Goal: Register for event/course

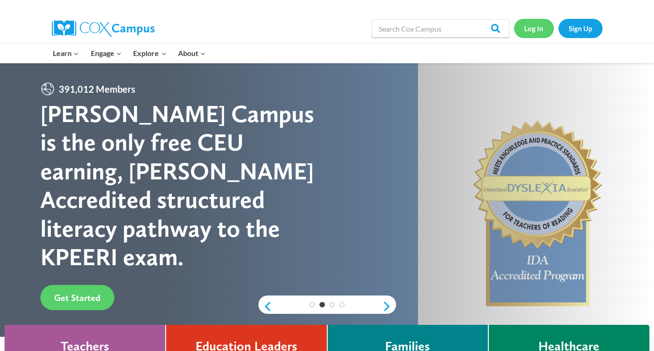
click at [531, 27] on link "Log In" at bounding box center [534, 28] width 40 height 19
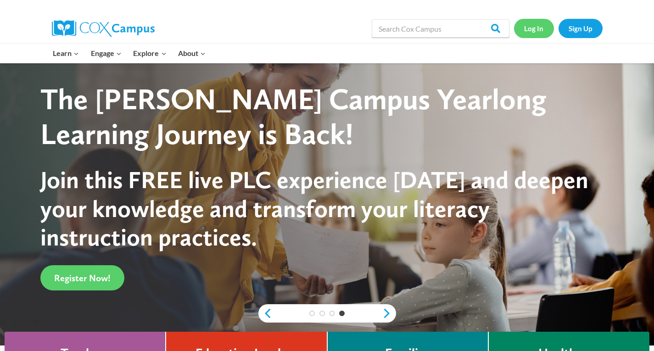
click at [532, 28] on link "Log In" at bounding box center [534, 28] width 40 height 19
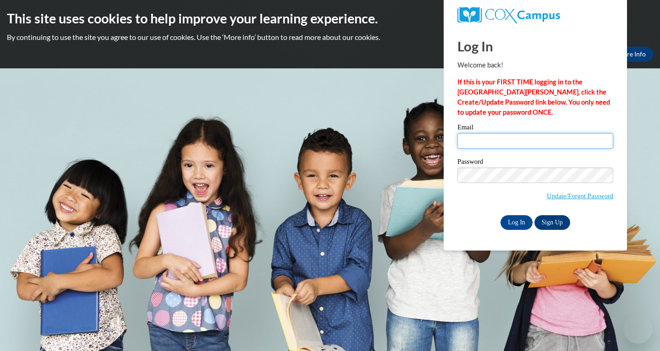
click at [531, 140] on input "Email" at bounding box center [536, 141] width 156 height 16
type input "bbecker@grafton.k12.wi.us"
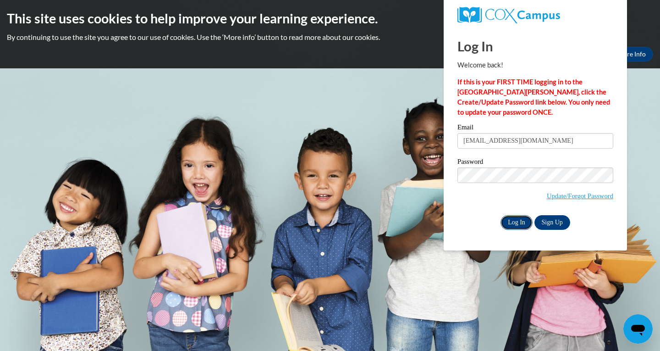
click at [512, 224] on input "Log In" at bounding box center [517, 222] width 32 height 15
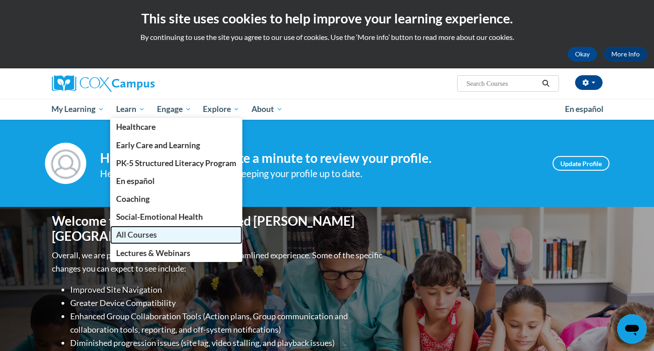
click at [138, 232] on span "All Courses" at bounding box center [136, 235] width 41 height 10
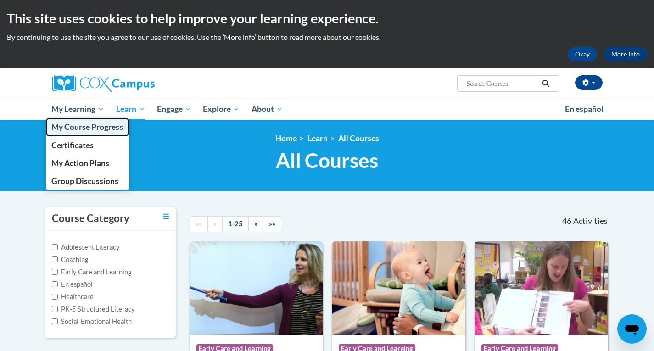
click at [83, 126] on span "My Course Progress" at bounding box center [87, 127] width 72 height 10
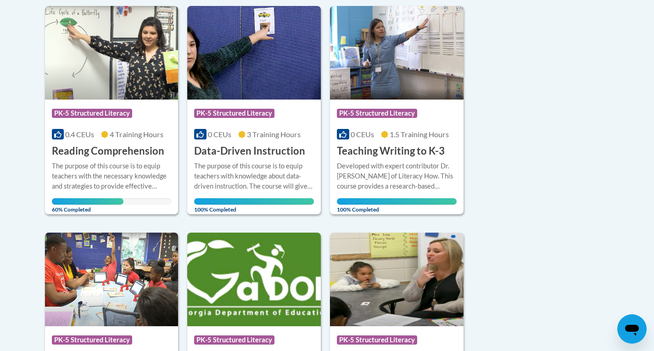
scroll to position [138, 0]
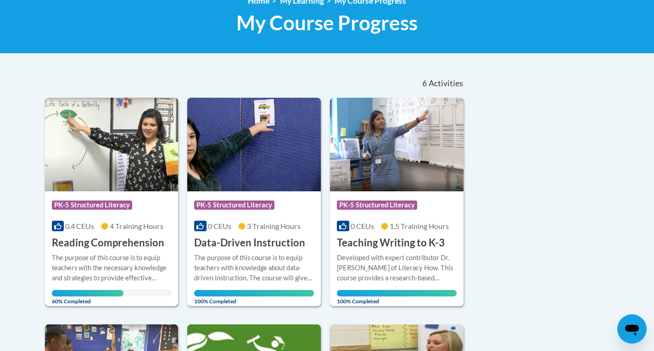
click at [116, 244] on h3 "Reading Comprehension" at bounding box center [108, 243] width 112 height 14
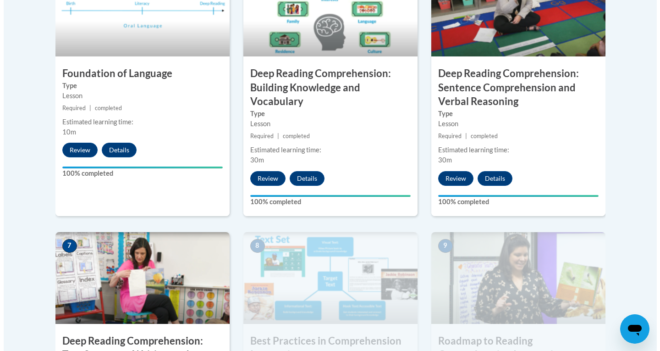
scroll to position [734, 0]
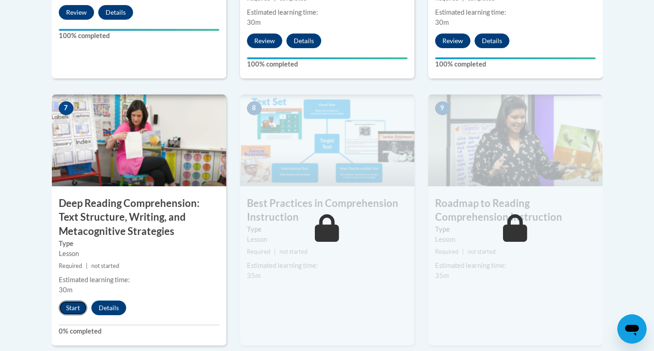
click at [73, 307] on button "Start" at bounding box center [73, 307] width 28 height 15
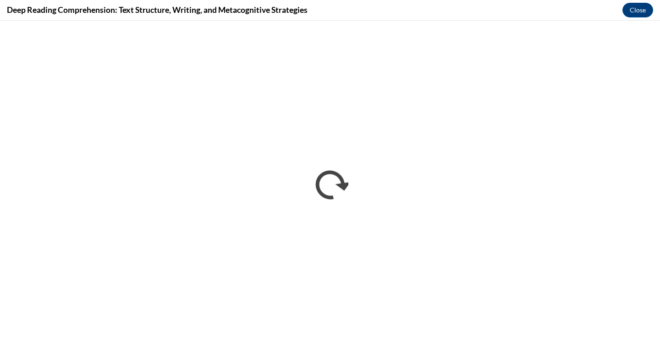
scroll to position [0, 0]
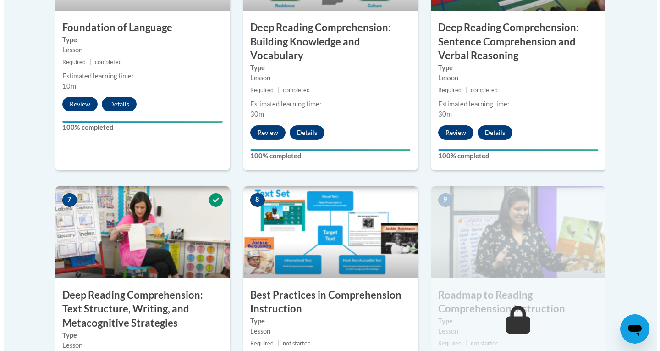
scroll to position [734, 0]
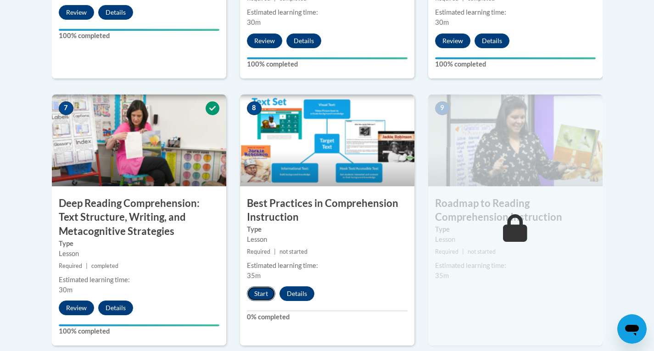
click at [256, 293] on button "Start" at bounding box center [261, 293] width 28 height 15
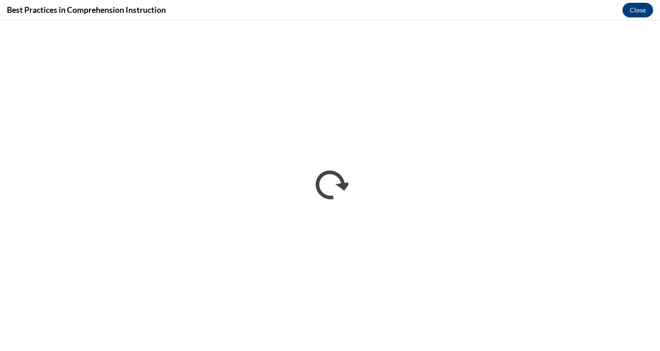
scroll to position [0, 0]
